Goal: Information Seeking & Learning: Learn about a topic

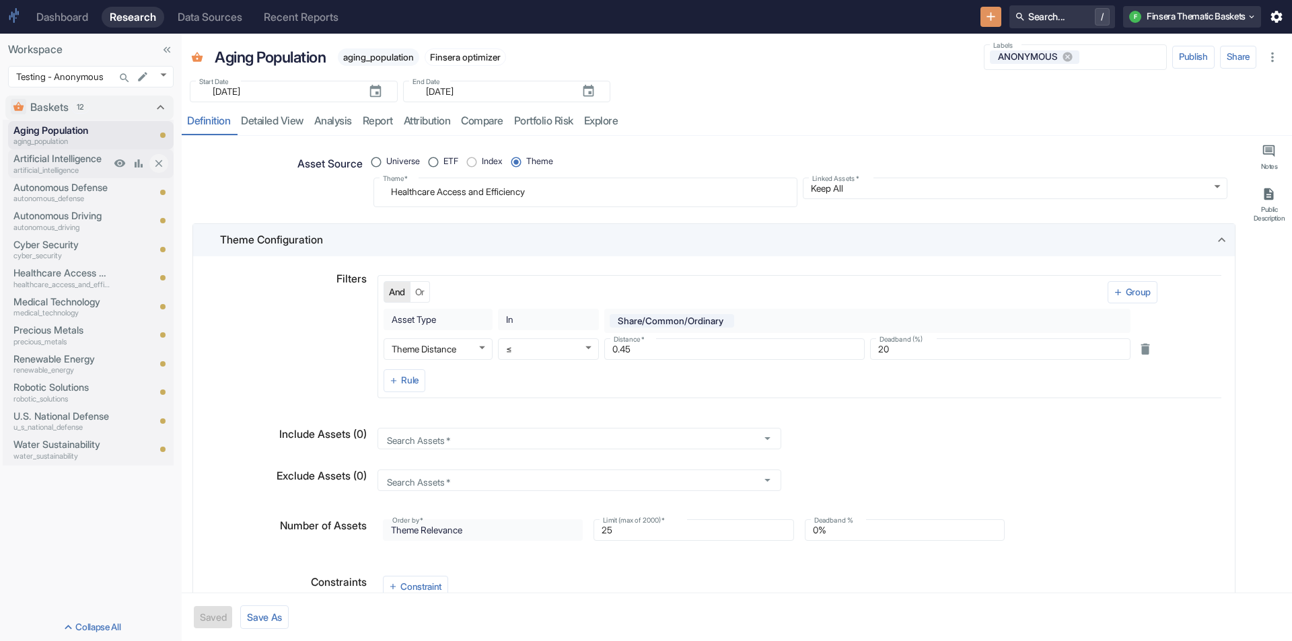
click at [62, 158] on p "Artificial Intelligence" at bounding box center [61, 158] width 97 height 15
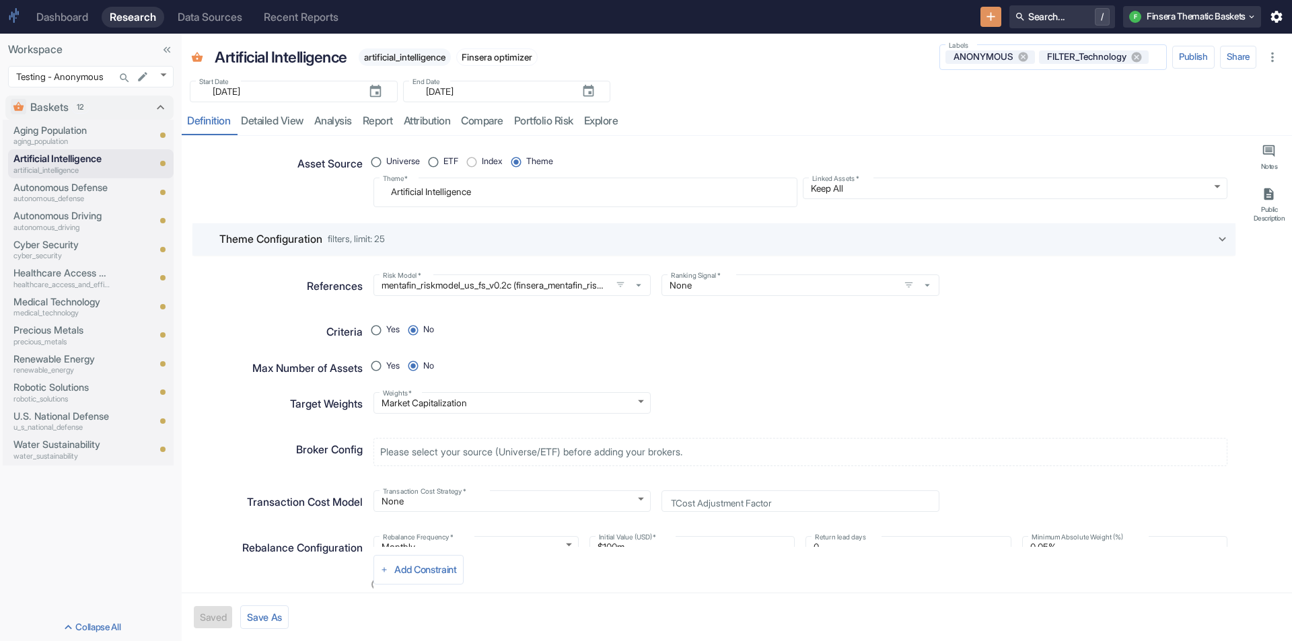
click at [1150, 55] on input "Labels" at bounding box center [1155, 57] width 10 height 12
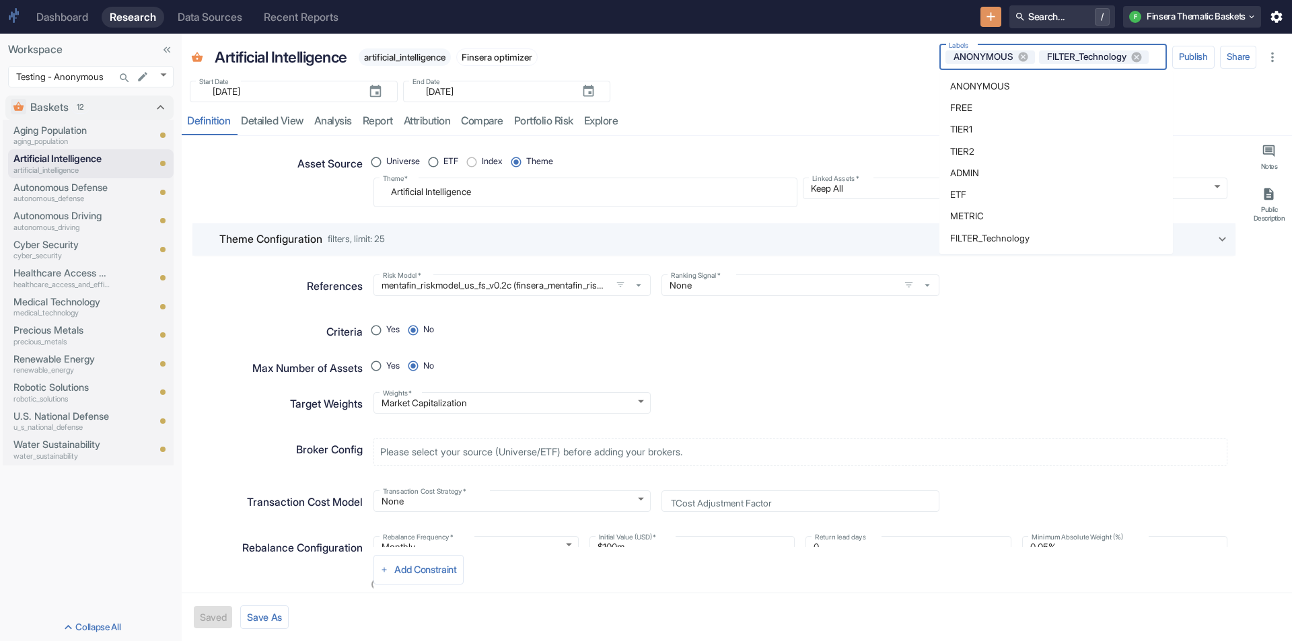
type textarea "x"
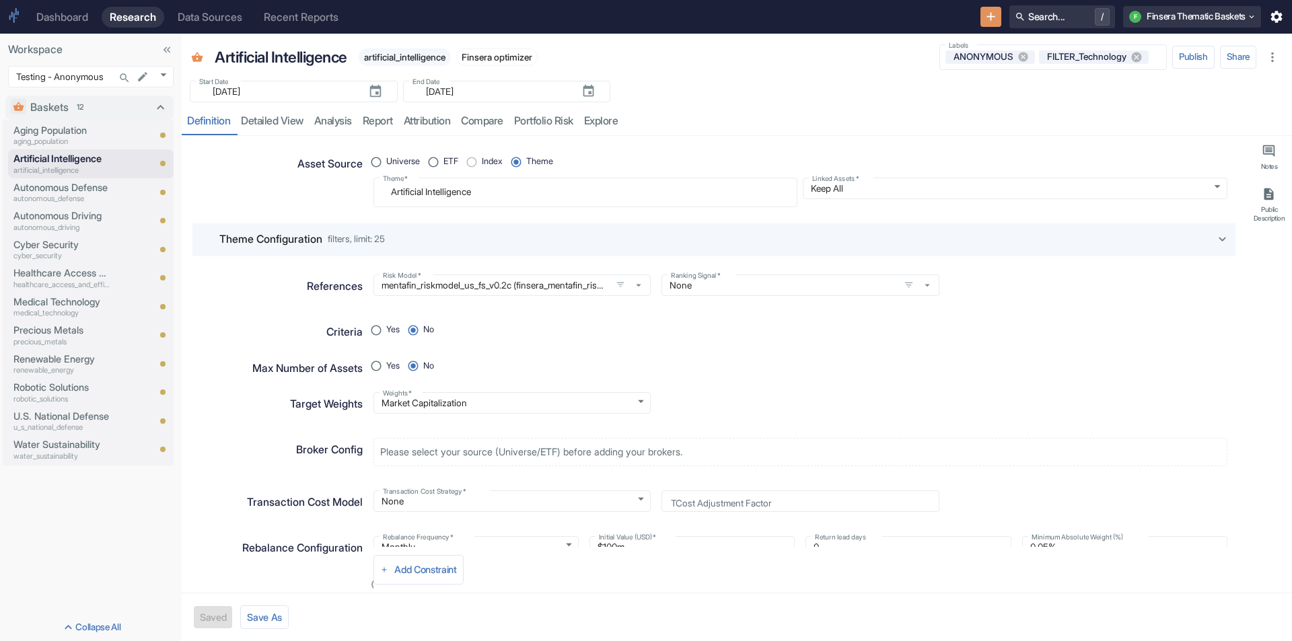
click at [829, 68] on div "Artificial Intelligence artificial_intelligence Finsera optimizer" at bounding box center [566, 57] width 714 height 30
click at [29, 193] on p "autonomous_defense" at bounding box center [61, 198] width 97 height 11
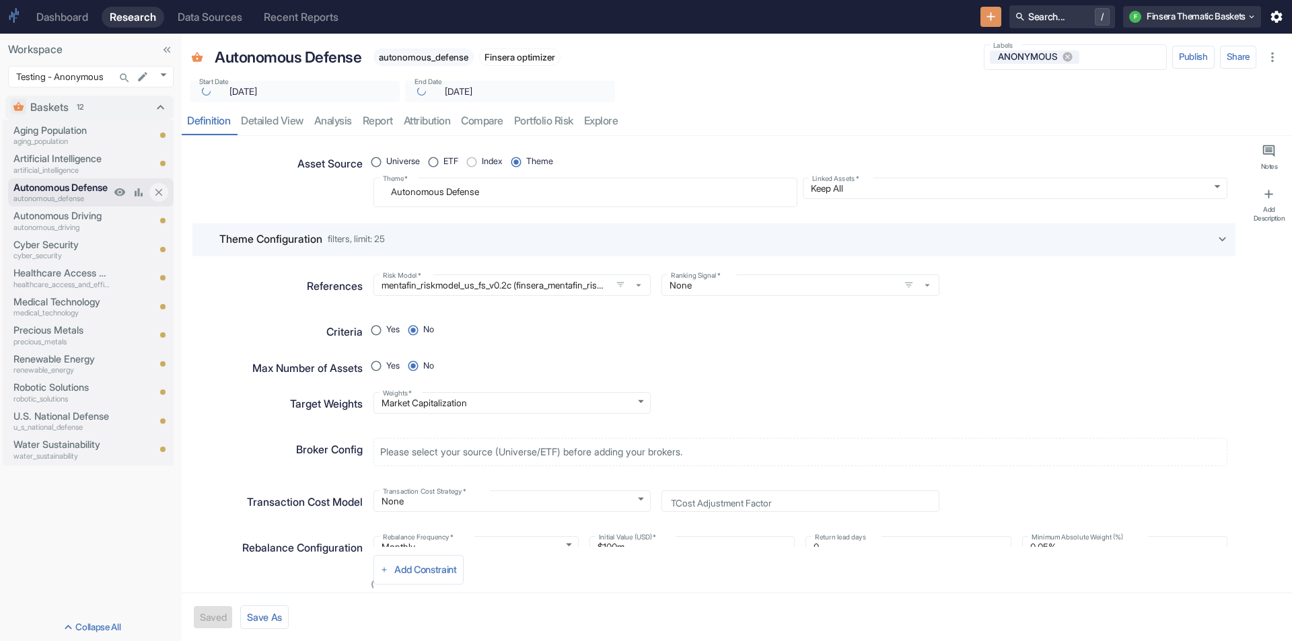
type textarea "x"
click at [38, 217] on p "Autonomous Driving" at bounding box center [61, 216] width 97 height 15
type textarea "x"
click at [70, 269] on p "Healthcare Access and Efficiency" at bounding box center [61, 273] width 97 height 15
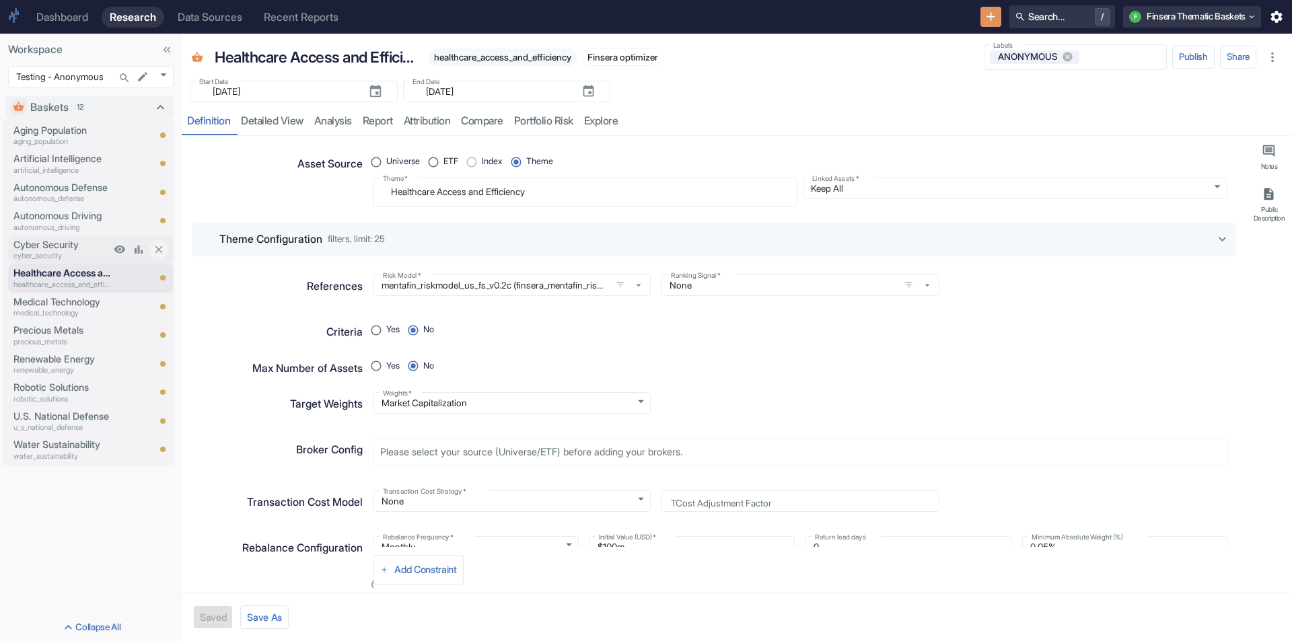
type textarea "x"
click at [53, 295] on p "Medical Technology" at bounding box center [61, 302] width 97 height 15
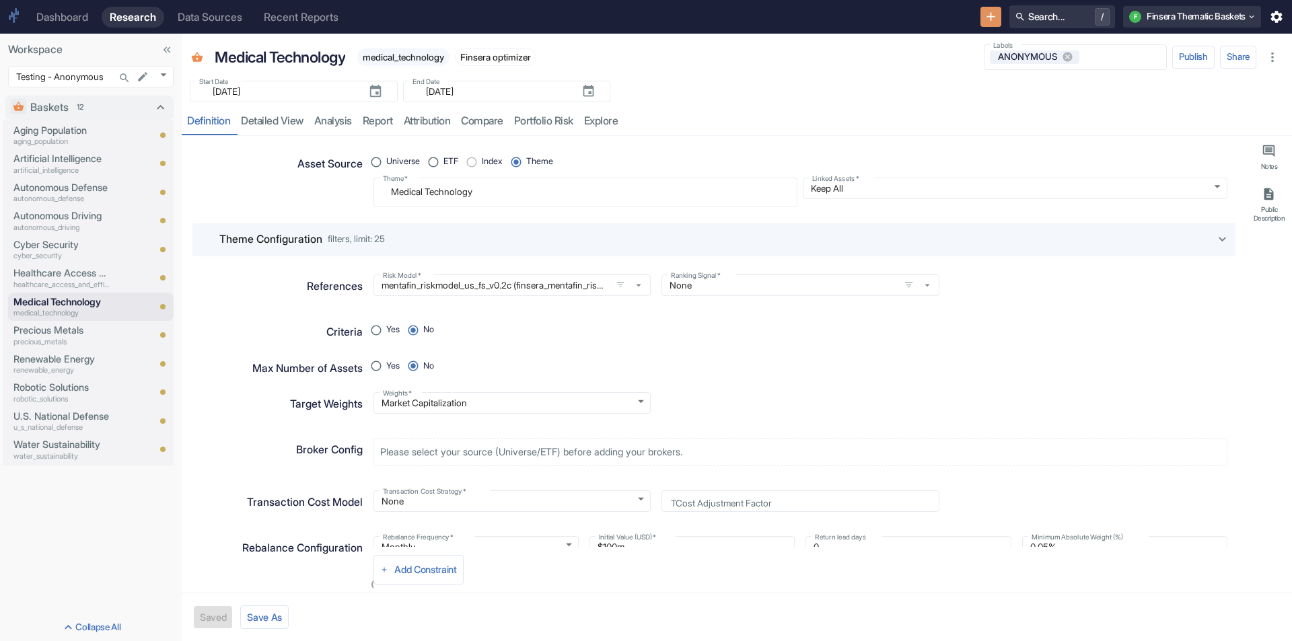
click at [871, 94] on div "Start Date ​ [DATE] Start Date End Date ​ [DATE] End Date" at bounding box center [737, 88] width 1110 height 30
type textarea "x"
click at [66, 15] on div "Dashboard" at bounding box center [62, 17] width 52 height 13
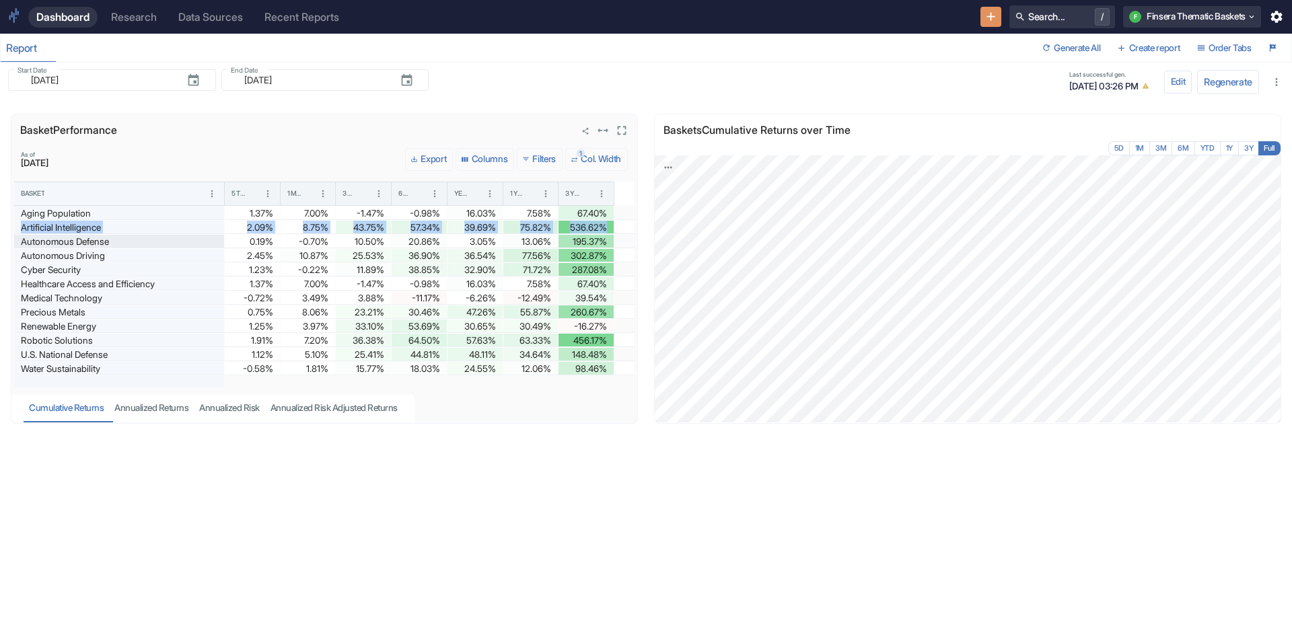
drag, startPoint x: 622, startPoint y: 213, endPoint x: 622, endPoint y: 237, distance: 23.5
click at [622, 235] on div "Aging Population 1.37% 7.00% -1.47% -0.98% 16.03% 7.58% 67.40% Artificial Intel…" at bounding box center [324, 291] width 620 height 170
click at [537, 83] on div "Last successful gen. [DATE] 03:26 PM" at bounding box center [587, 82] width 1147 height 27
click at [595, 161] on button "1 Col. Width" at bounding box center [596, 159] width 63 height 23
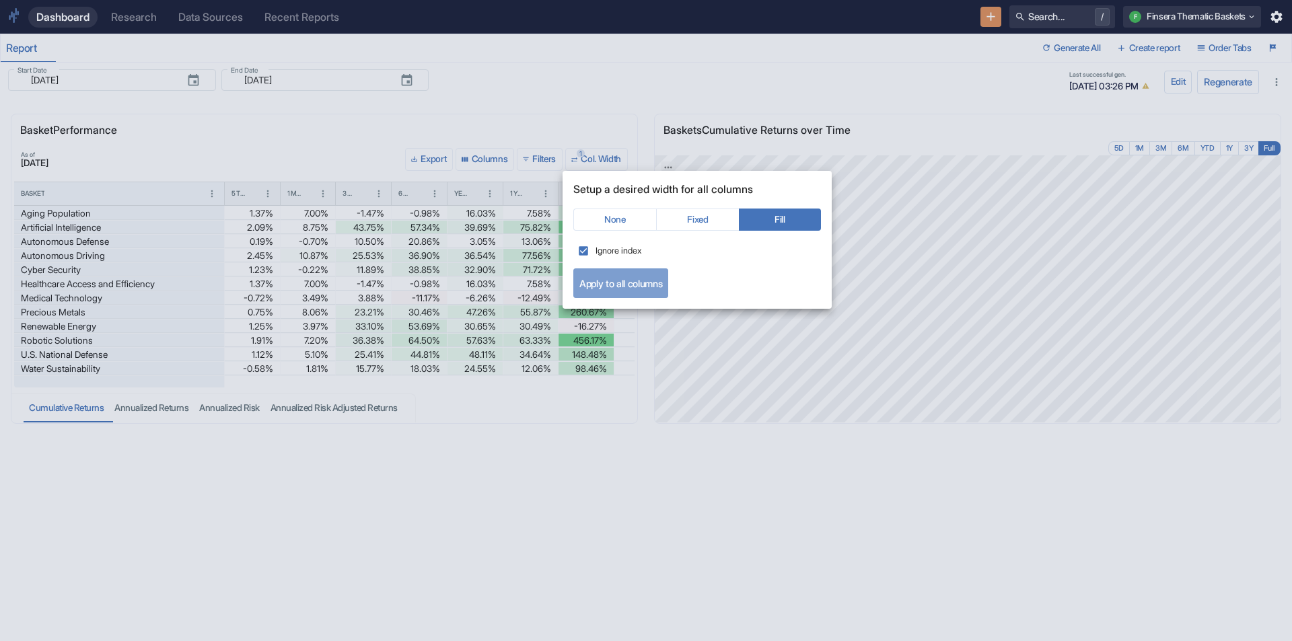
click at [650, 285] on button "Apply to all columns" at bounding box center [620, 283] width 95 height 30
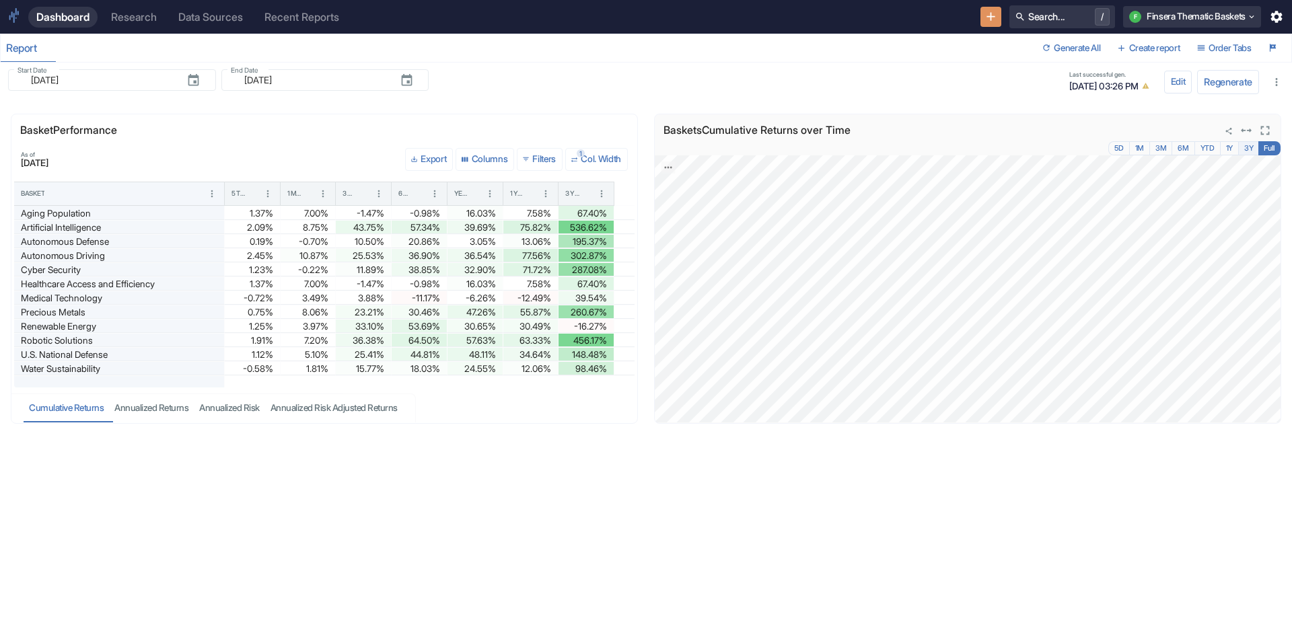
click at [1251, 144] on button "3Y" at bounding box center [1248, 148] width 21 height 14
click at [575, 197] on div "3 Years" at bounding box center [572, 193] width 14 height 9
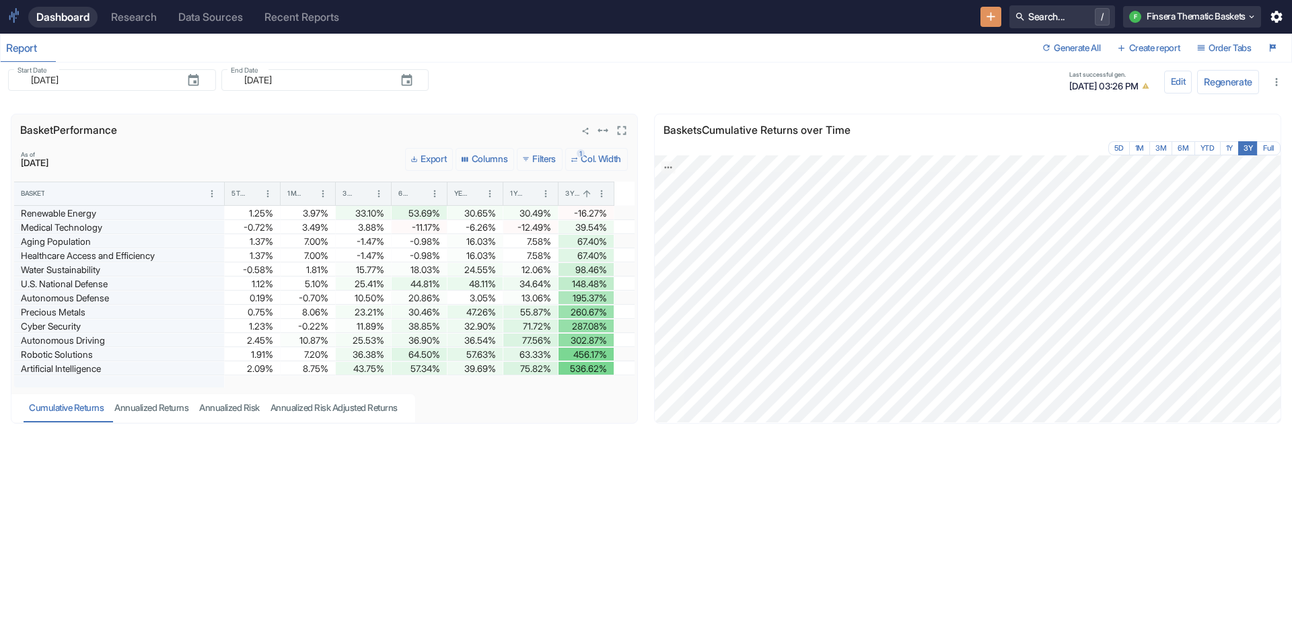
click at [115, 200] on div "Basket" at bounding box center [112, 193] width 182 height 23
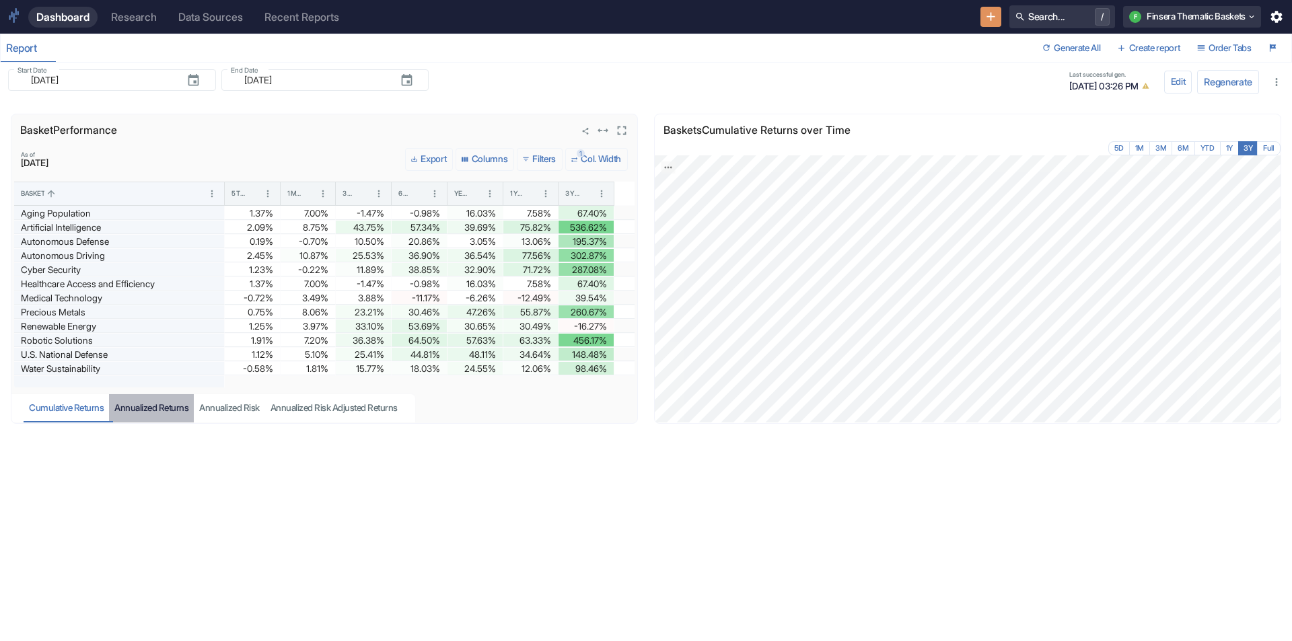
click at [156, 406] on div "Annualized Returns" at bounding box center [151, 407] width 74 height 11
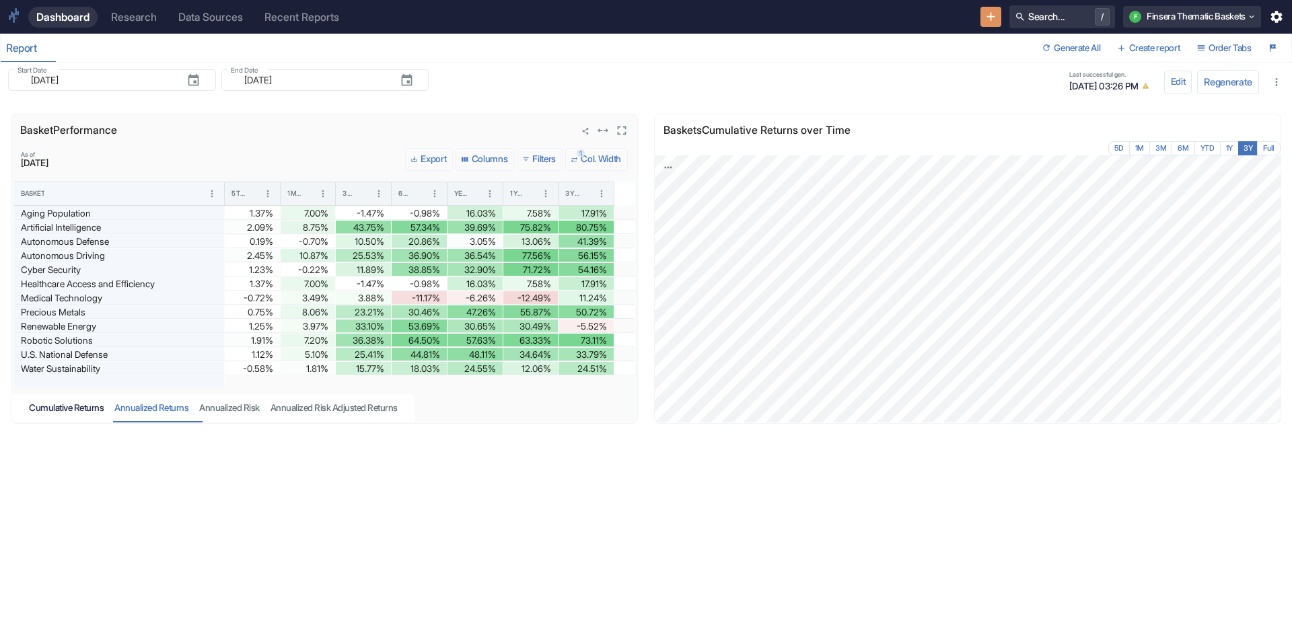
click at [84, 403] on div "Cumulative Returns" at bounding box center [66, 407] width 75 height 11
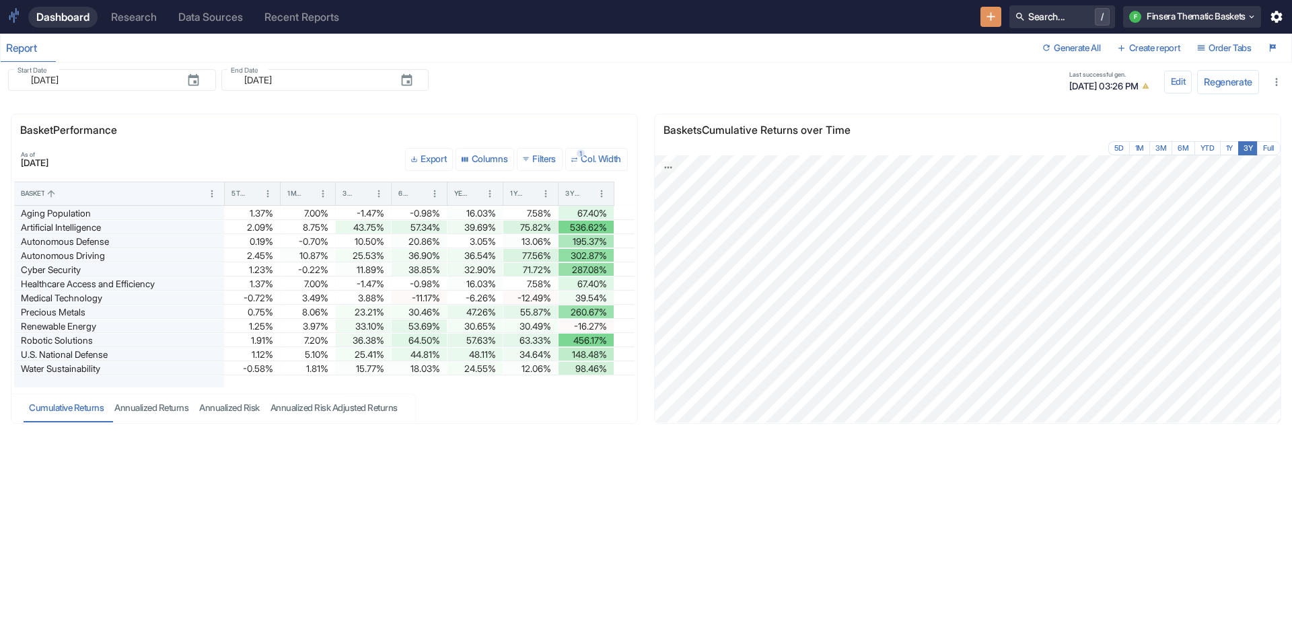
drag, startPoint x: 598, startPoint y: 570, endPoint x: 596, endPoint y: 554, distance: 16.3
click at [598, 570] on div "Basket Performance As of [DATE] Export Columns 0 Filters 1 Col. Width Basket 5 …" at bounding box center [640, 362] width 1302 height 547
